Goal: Task Accomplishment & Management: Manage account settings

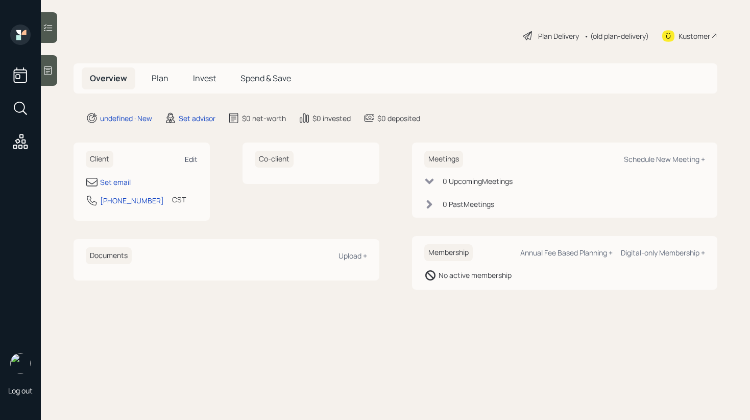
click at [188, 155] on div "Edit" at bounding box center [191, 159] width 13 height 10
select select "America/[GEOGRAPHIC_DATA]"
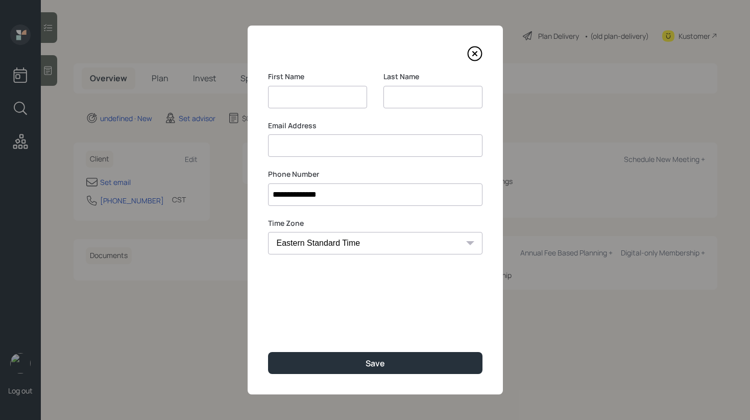
click at [295, 147] on div "Email Address" at bounding box center [375, 138] width 214 height 37
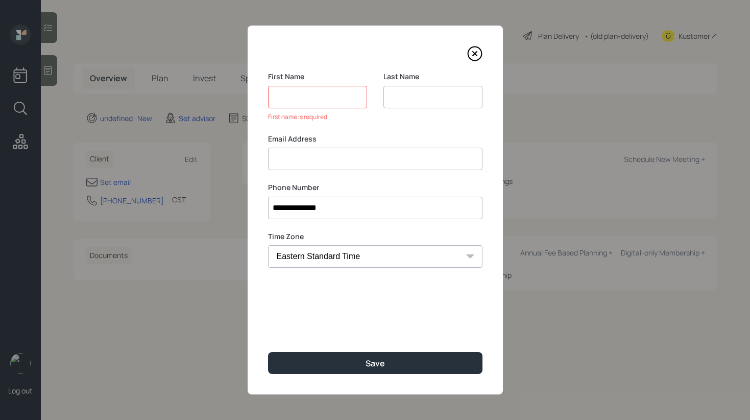
paste input "[PERSON_NAME] [EMAIL_ADDRESS][DOMAIN_NAME]"
drag, startPoint x: 322, startPoint y: 161, endPoint x: 257, endPoint y: 156, distance: 65.0
click at [257, 156] on div "**********" at bounding box center [375, 210] width 255 height 369
type input "[EMAIL_ADDRESS][DOMAIN_NAME]"
click at [298, 101] on input at bounding box center [317, 97] width 99 height 22
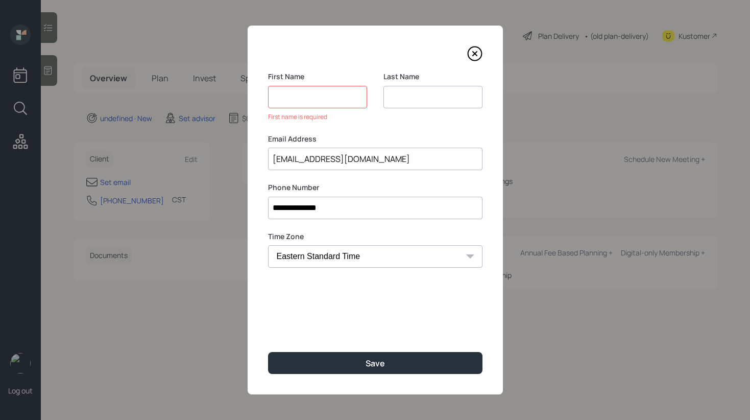
paste input "[PERSON_NAME]"
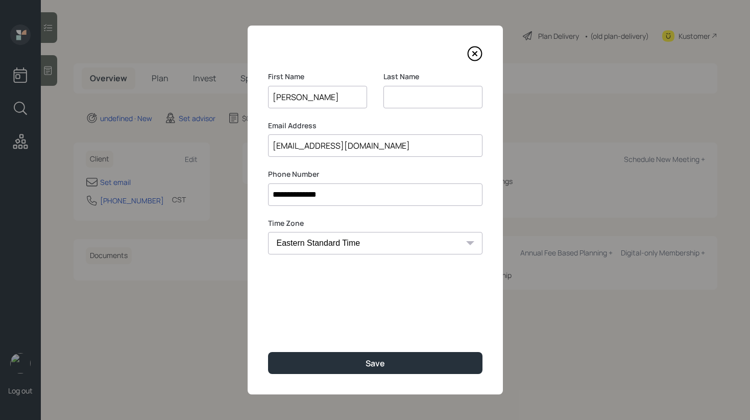
click at [308, 95] on input "[PERSON_NAME]" at bounding box center [317, 97] width 99 height 22
type input "[PERSON_NAME]"
click at [417, 99] on input at bounding box center [432, 97] width 99 height 22
paste input "[PERSON_NAME]"
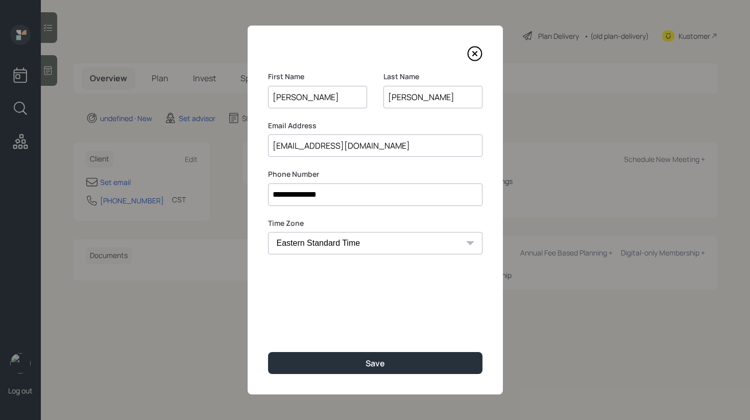
type input "[PERSON_NAME]"
click at [310, 99] on input "[PERSON_NAME]" at bounding box center [317, 97] width 99 height 22
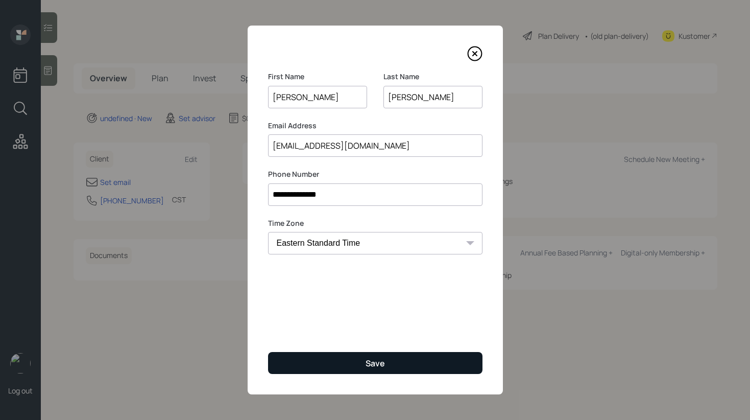
type input "[PERSON_NAME]"
click at [361, 369] on button "Save" at bounding box center [375, 363] width 214 height 22
